Goal: Find specific page/section

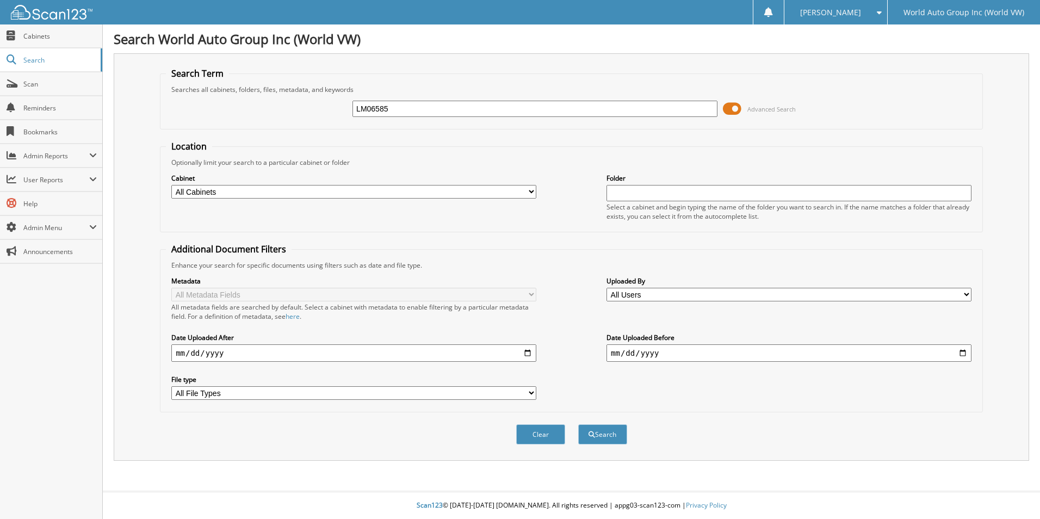
type input "LM06585"
click at [578, 424] on button "Search" at bounding box center [602, 434] width 49 height 20
click at [24, 83] on span "Scan" at bounding box center [59, 83] width 73 height 9
